Goal: Communication & Community: Answer question/provide support

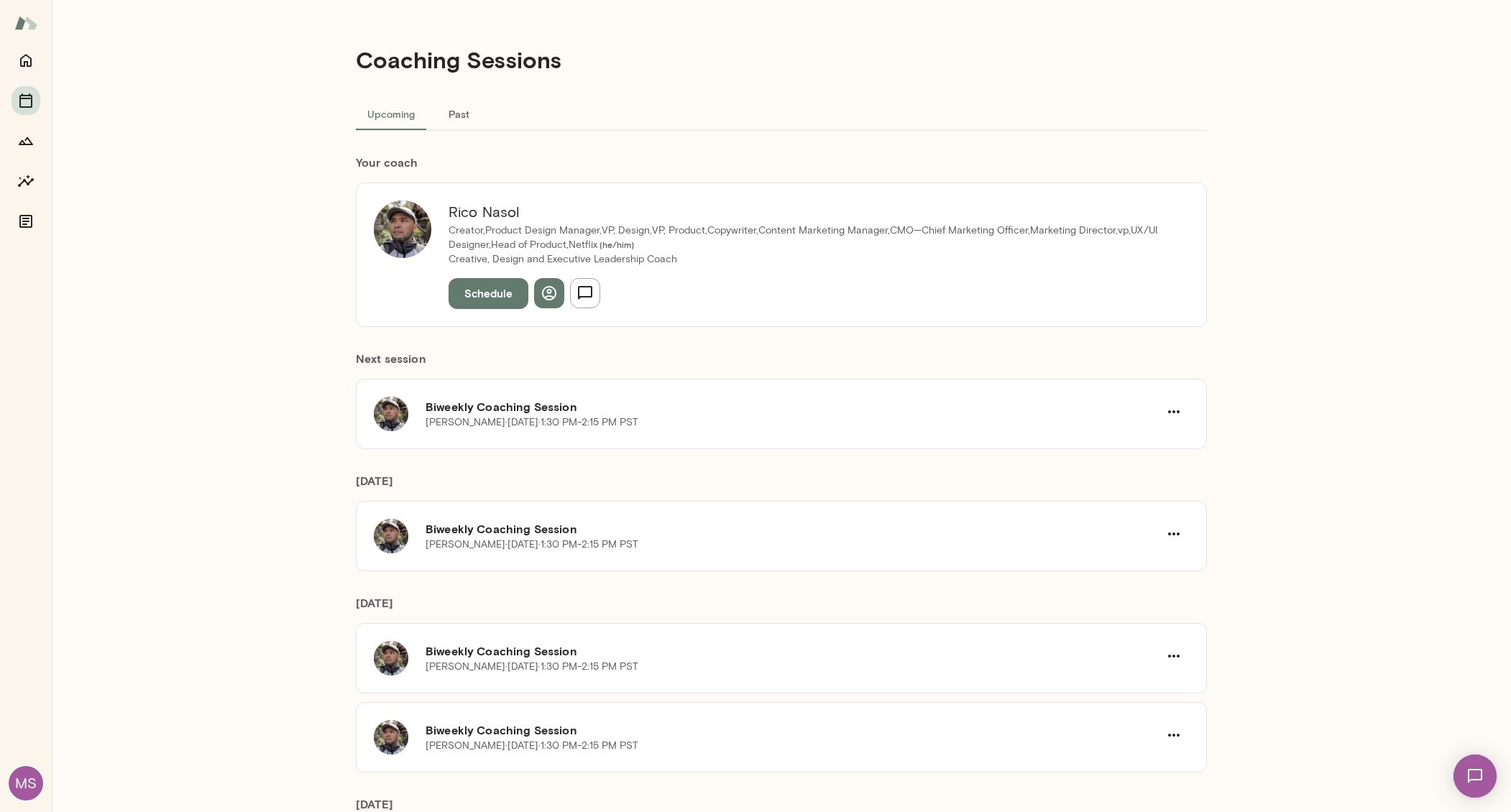
click at [1469, 767] on img at bounding box center [1474, 775] width 59 height 59
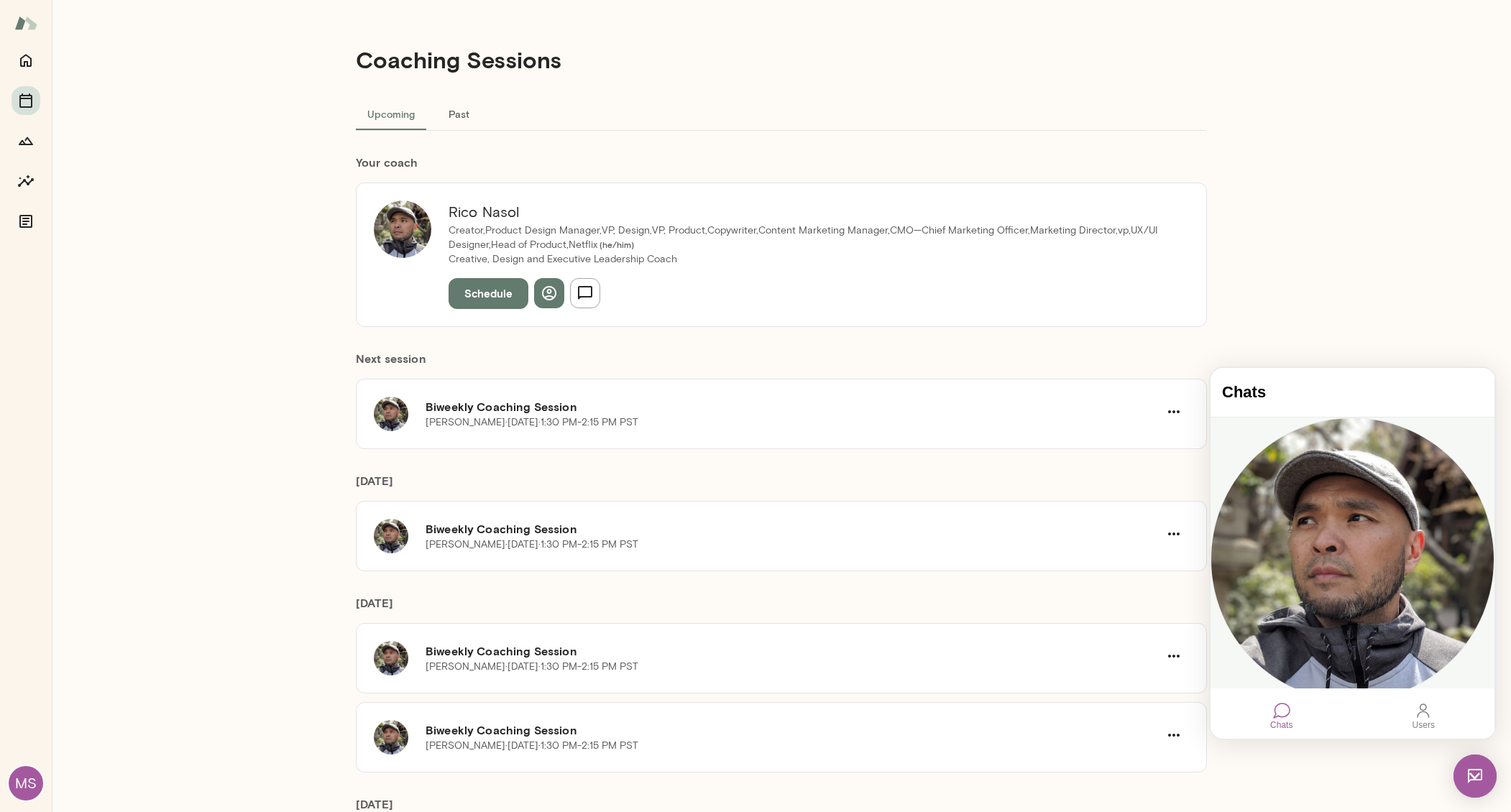
click at [1340, 723] on div "sounds good. hope it goes well. have a great holiday weekend." at bounding box center [1352, 726] width 284 height 7
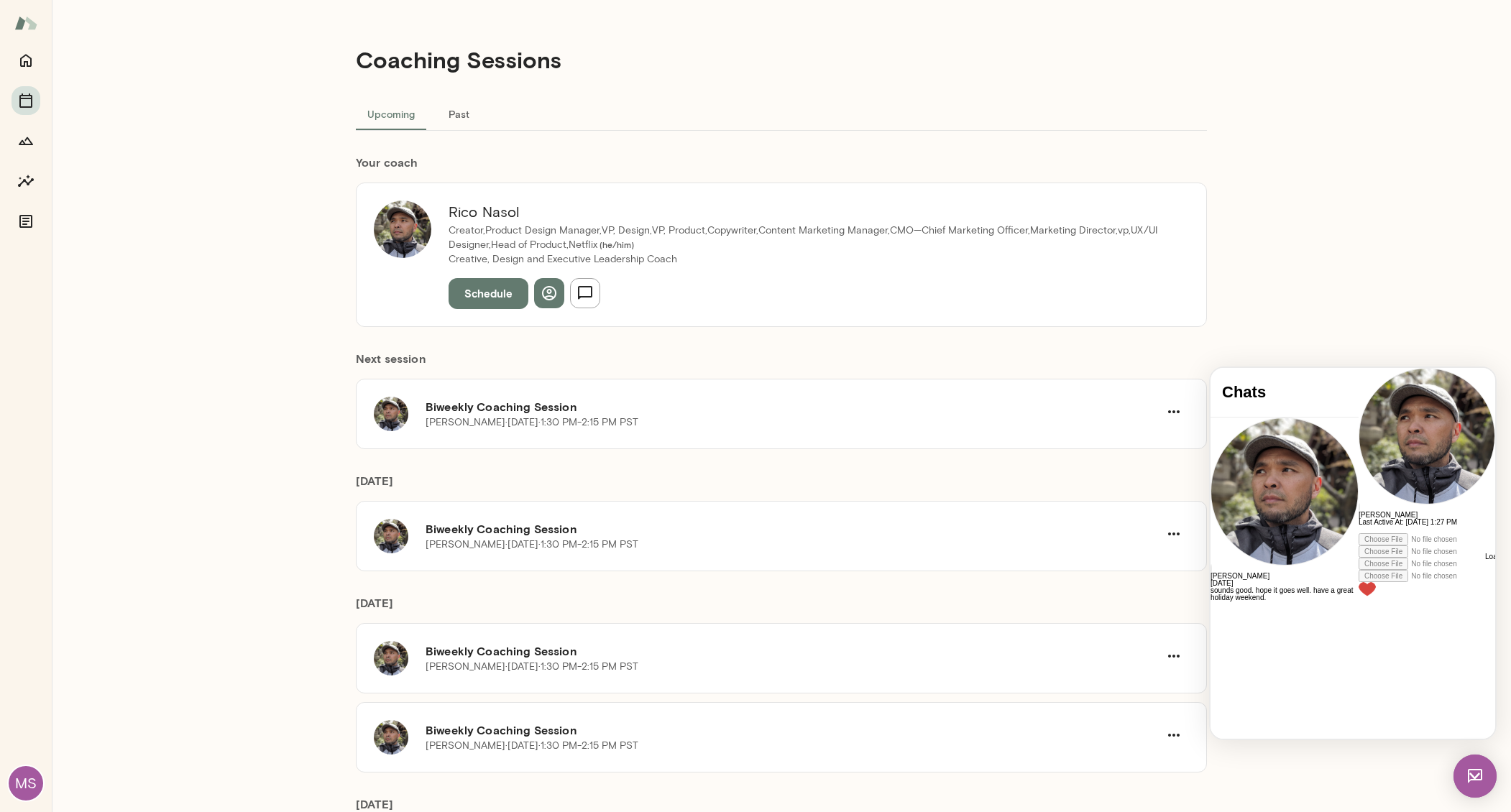
scroll to position [3289, 0]
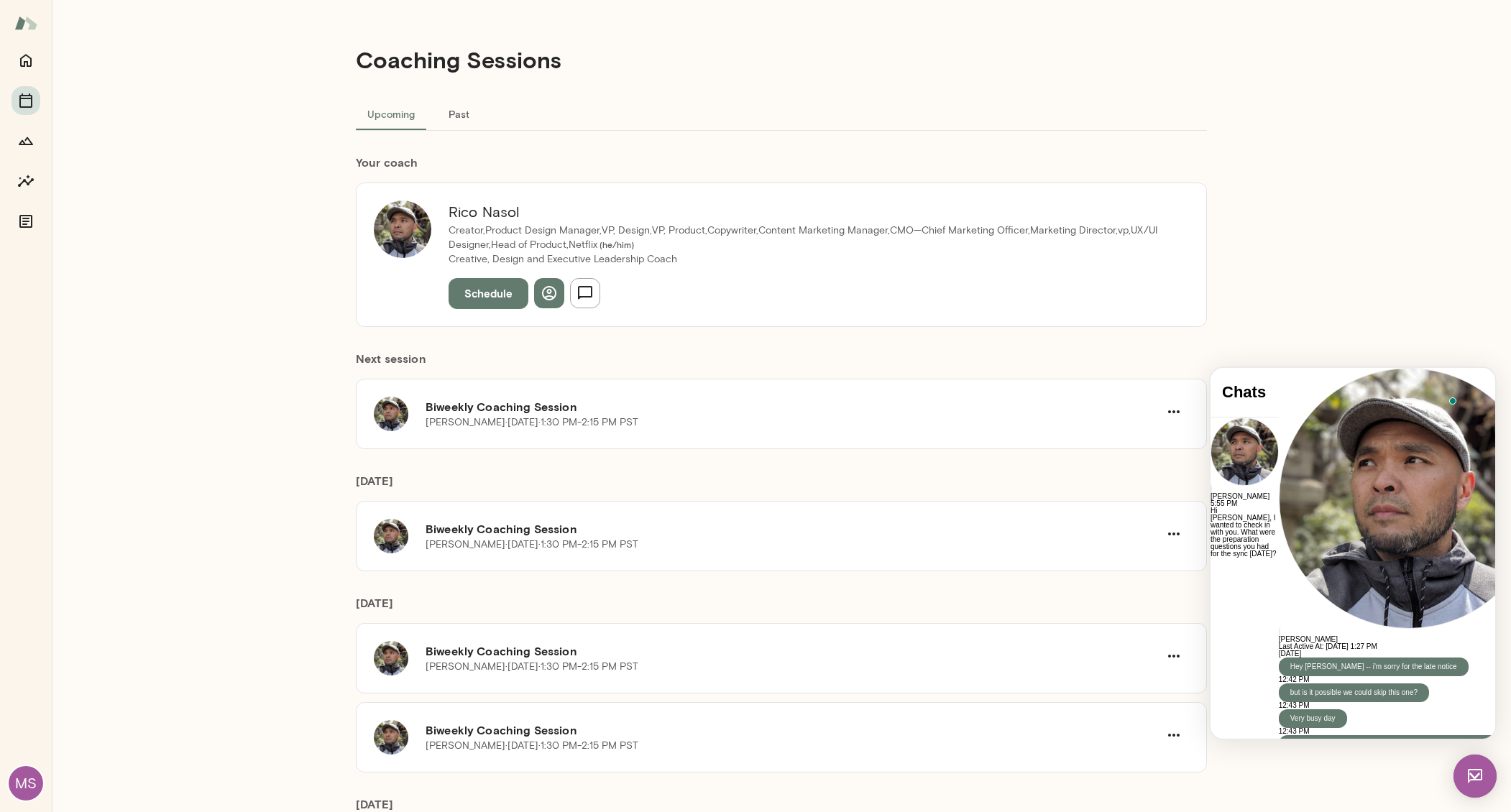
scroll to position [3471, 0]
click at [1327, 184] on div "Coaching Sessions Upcoming Past Your coach [PERSON_NAME] Creator,Product Design…" at bounding box center [781, 406] width 1459 height 812
drag, startPoint x: 1333, startPoint y: 452, endPoint x: 1435, endPoint y: 493, distance: 109.9
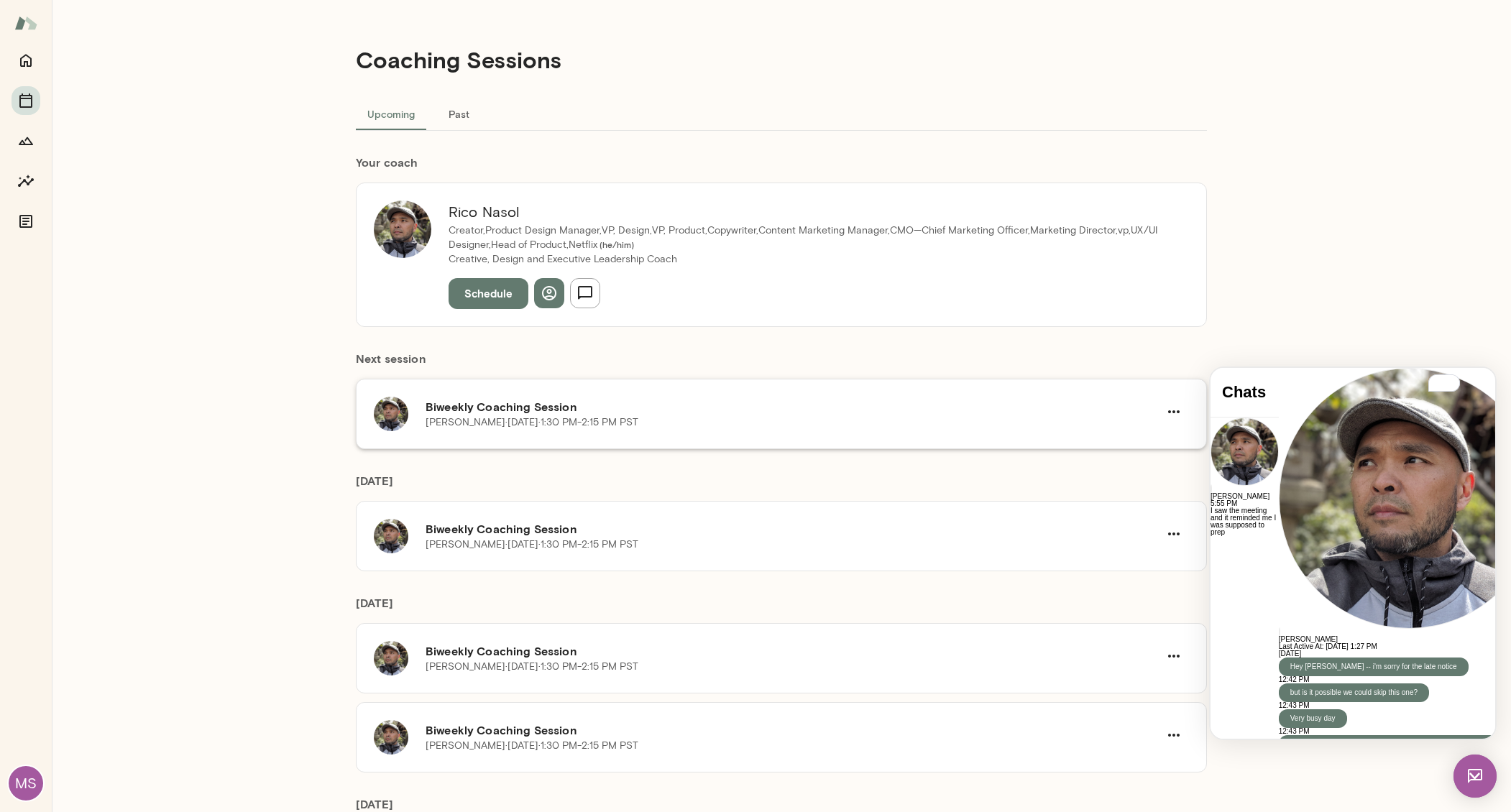
copy div "Lor Ipsu, Dolors ametc adi eli sedd eiusmod. T’in utlab etdo magn al enimadm, v…"
